Goal: Task Accomplishment & Management: Use online tool/utility

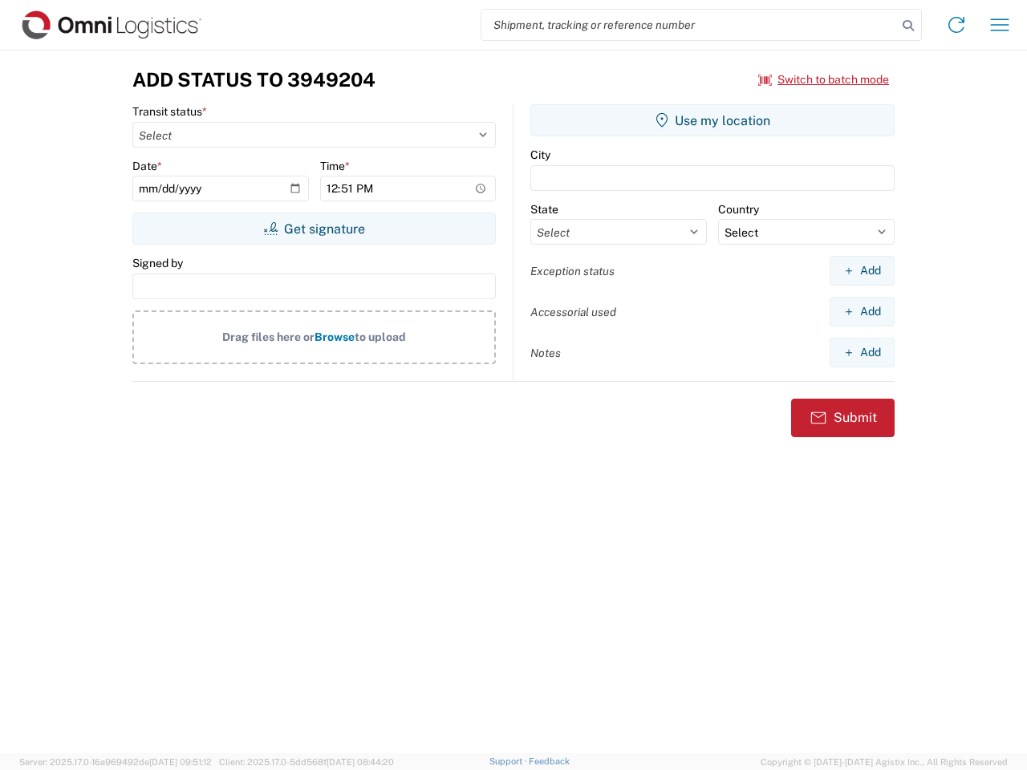
click at [689, 25] on input "search" at bounding box center [690, 25] width 416 height 30
click at [909, 26] on icon at bounding box center [908, 25] width 22 height 22
click at [957, 25] on icon at bounding box center [957, 25] width 26 height 26
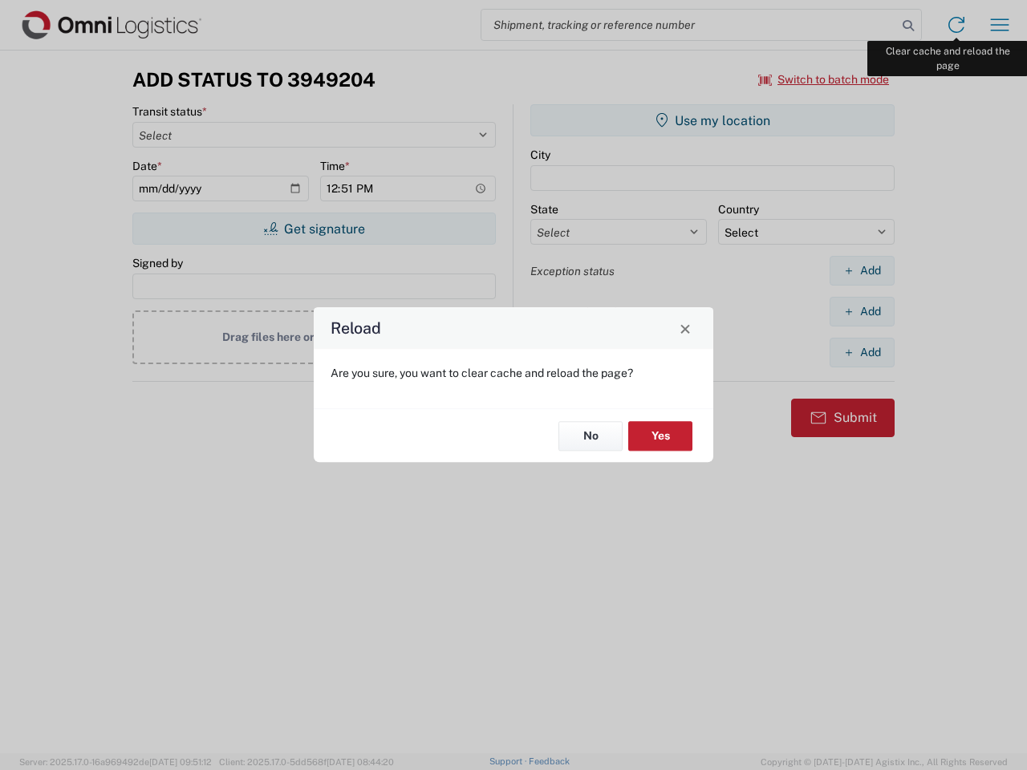
click at [1000, 25] on div "Reload Are you sure, you want to clear cache and reload the page? No Yes" at bounding box center [513, 385] width 1027 height 770
click at [824, 79] on div "Reload Are you sure, you want to clear cache and reload the page? No Yes" at bounding box center [513, 385] width 1027 height 770
click at [314, 229] on div "Reload Are you sure, you want to clear cache and reload the page? No Yes" at bounding box center [513, 385] width 1027 height 770
click at [713, 120] on div "Reload Are you sure, you want to clear cache and reload the page? No Yes" at bounding box center [513, 385] width 1027 height 770
click at [862, 270] on div "Reload Are you sure, you want to clear cache and reload the page? No Yes" at bounding box center [513, 385] width 1027 height 770
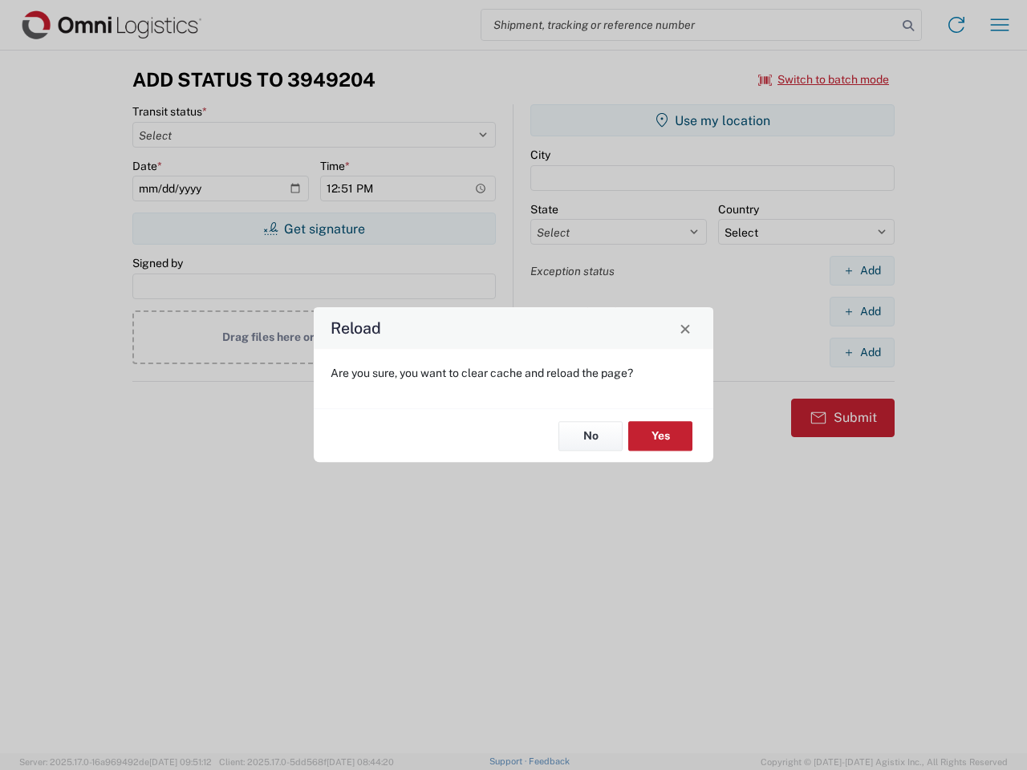
click at [862, 311] on div "Reload Are you sure, you want to clear cache and reload the page? No Yes" at bounding box center [513, 385] width 1027 height 770
click at [862, 352] on div "Reload Are you sure, you want to clear cache and reload the page? No Yes" at bounding box center [513, 385] width 1027 height 770
